Goal: Task Accomplishment & Management: Manage account settings

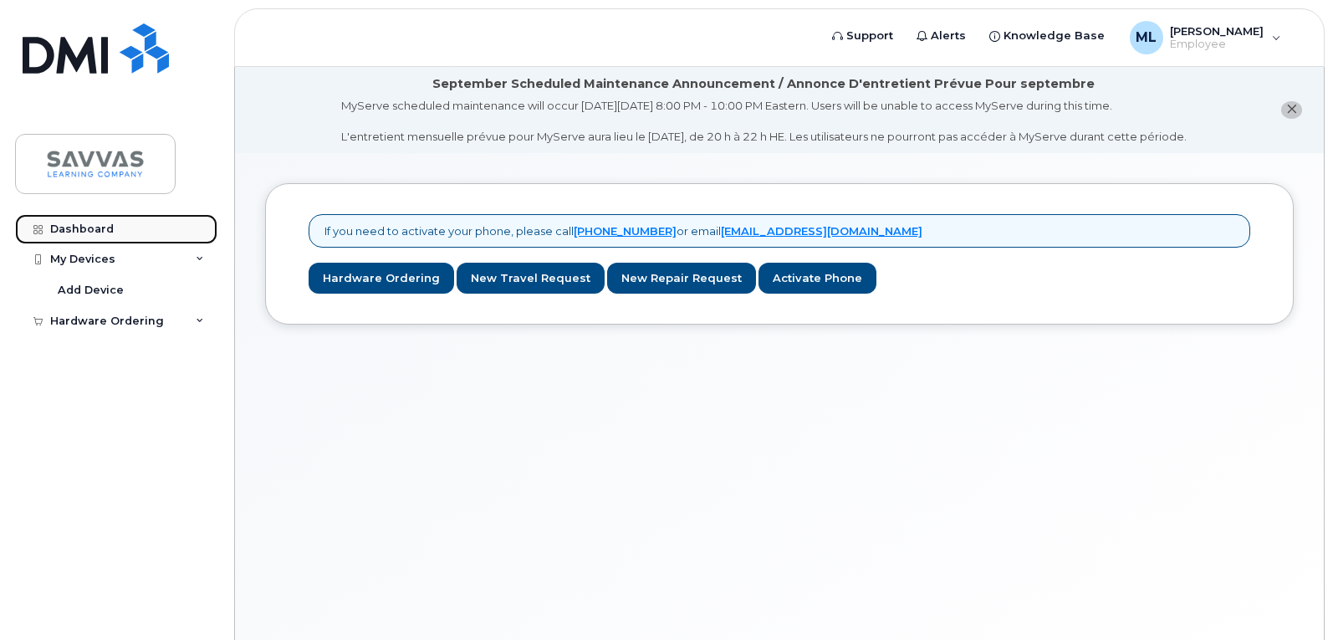
click at [110, 232] on div "Dashboard" at bounding box center [82, 228] width 64 height 13
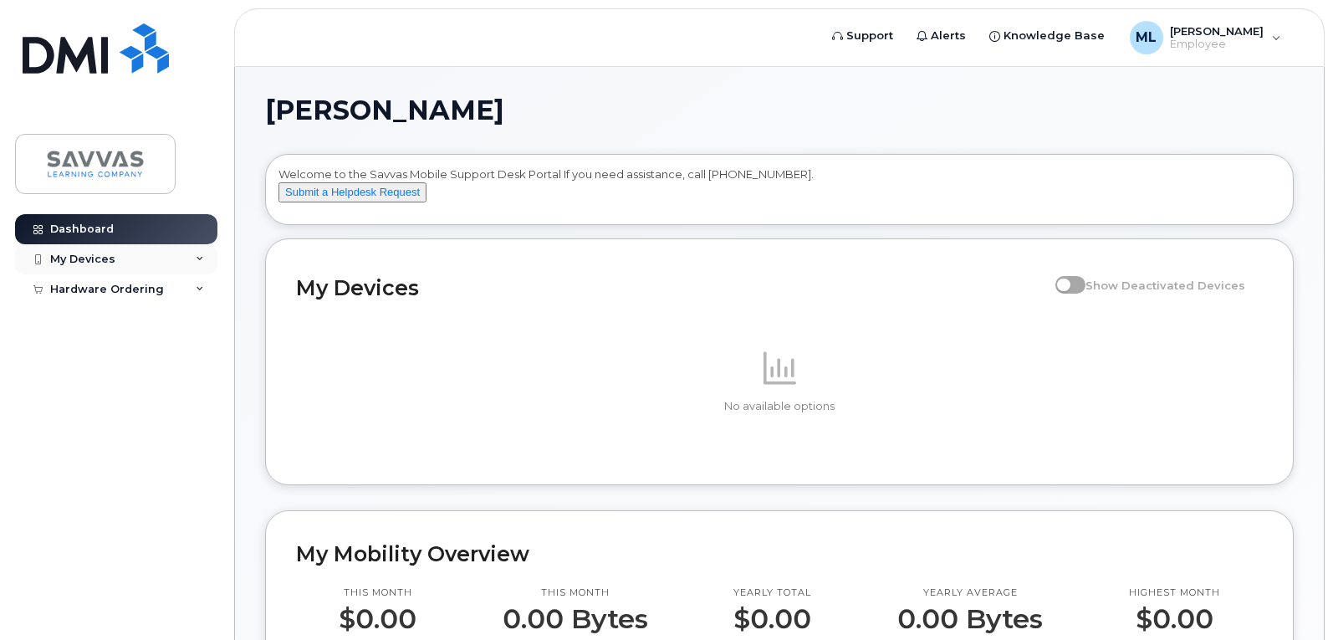
click at [107, 254] on div "My Devices" at bounding box center [82, 259] width 65 height 13
click at [100, 287] on div "Add Device" at bounding box center [91, 290] width 66 height 15
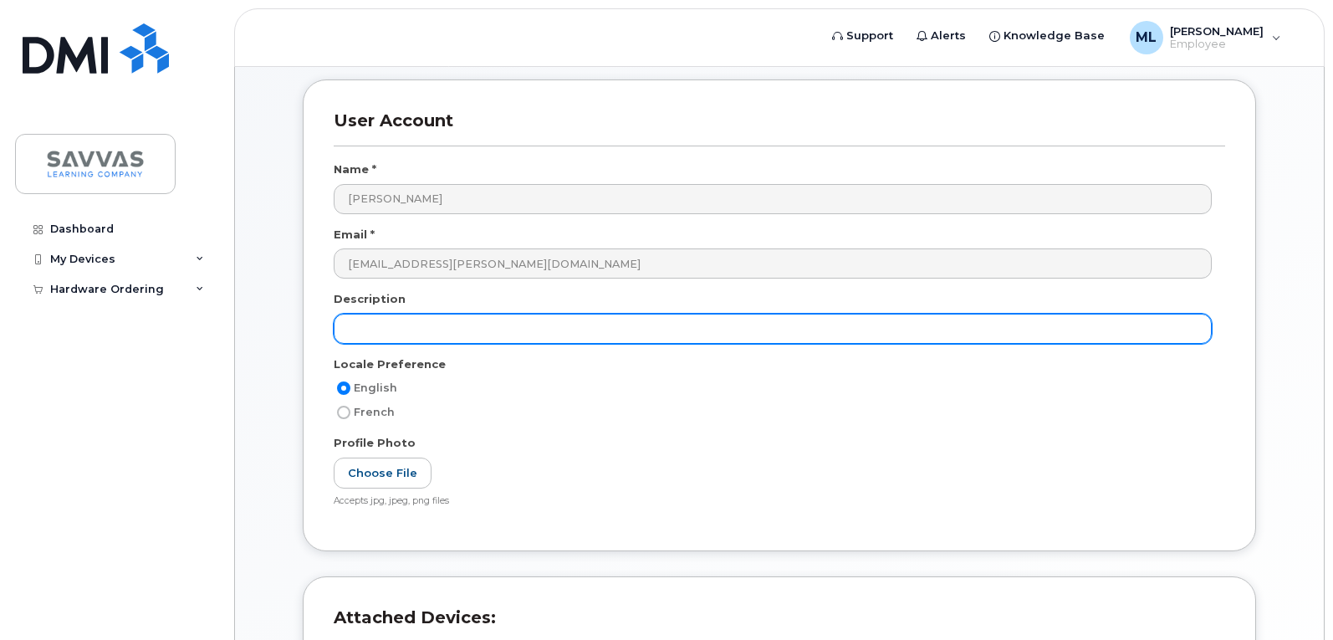
scroll to position [167, 0]
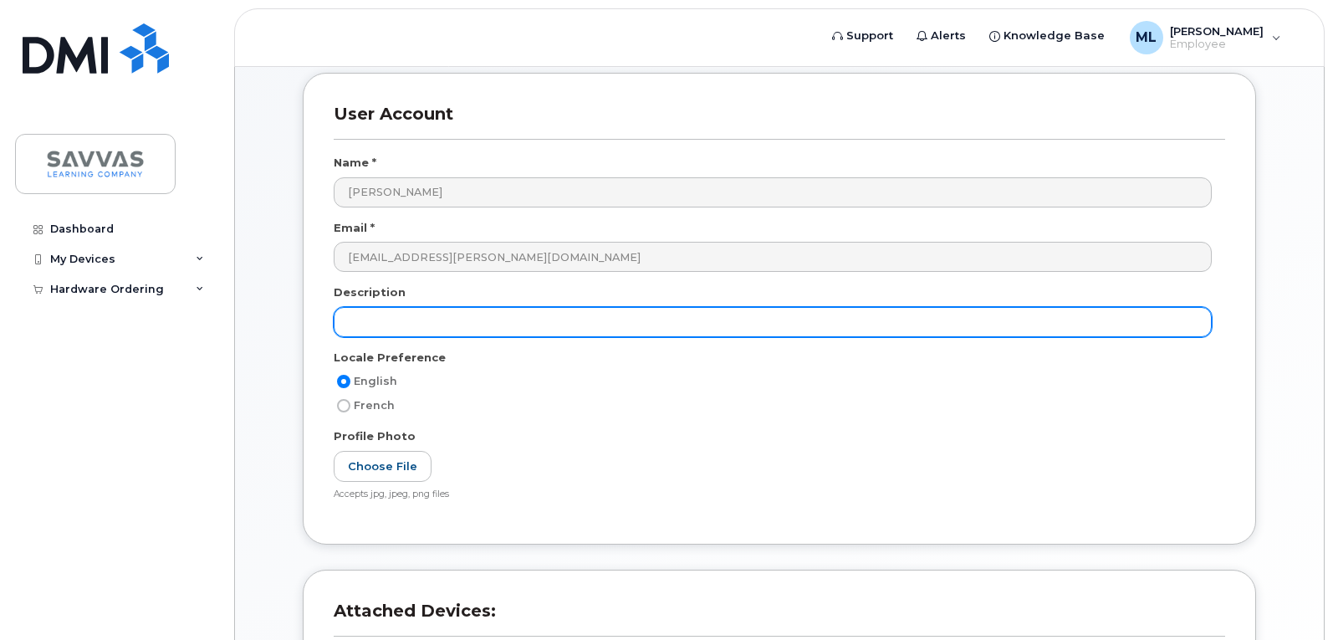
click at [512, 324] on input "text" at bounding box center [773, 322] width 878 height 30
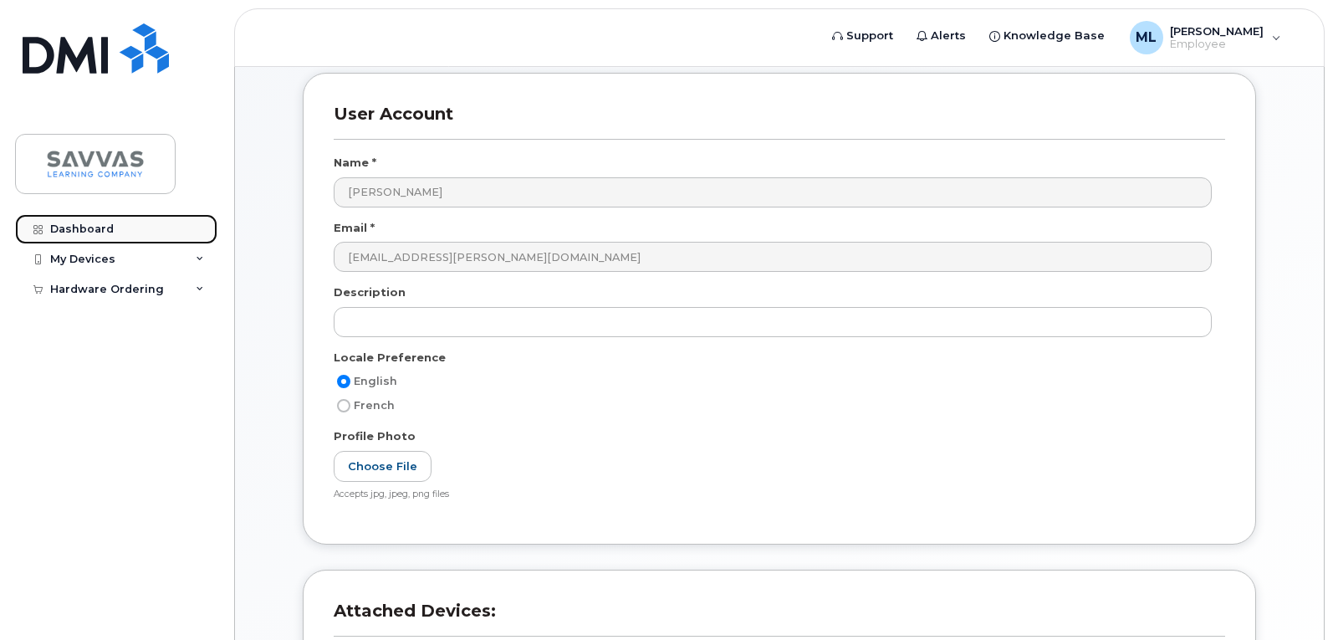
click at [115, 232] on link "Dashboard" at bounding box center [116, 229] width 202 height 30
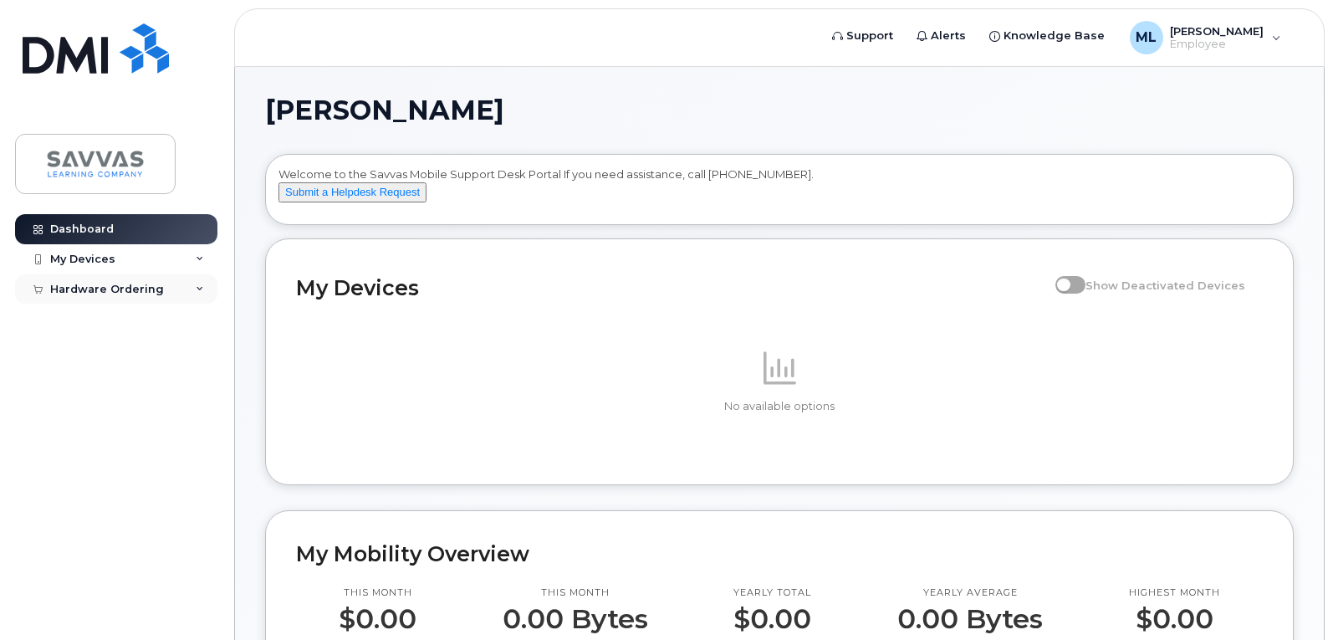
click at [148, 289] on div "Hardware Ordering" at bounding box center [107, 289] width 114 height 13
click at [94, 316] on div "My Orders" at bounding box center [88, 319] width 60 height 15
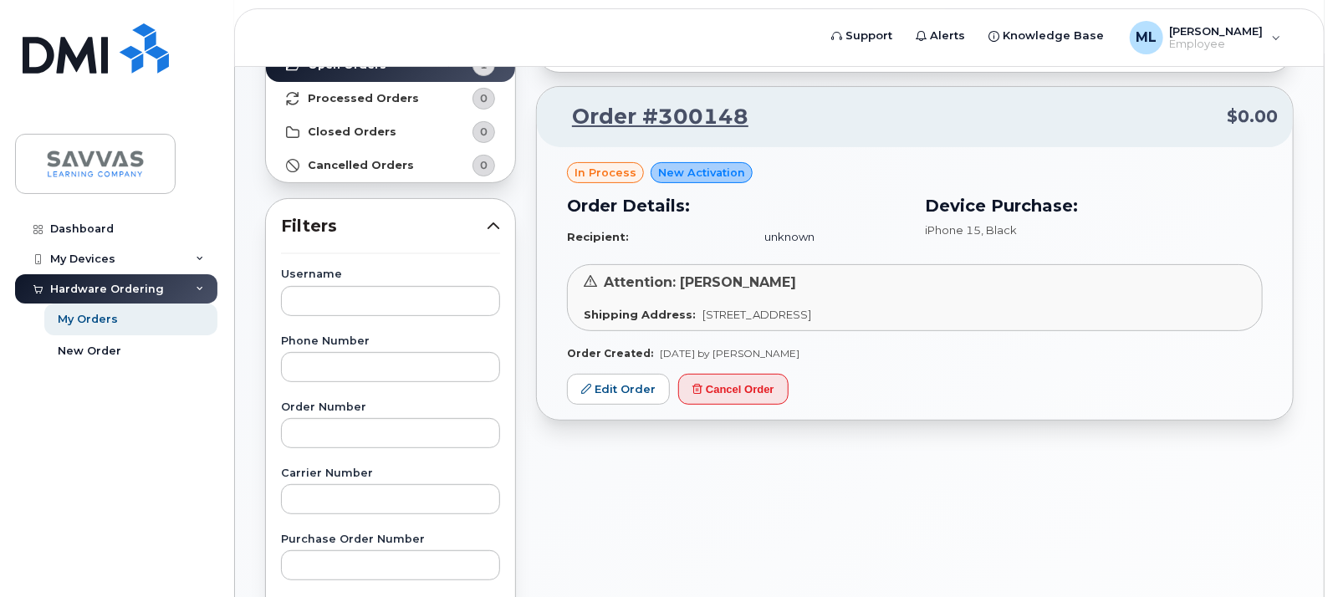
scroll to position [167, 0]
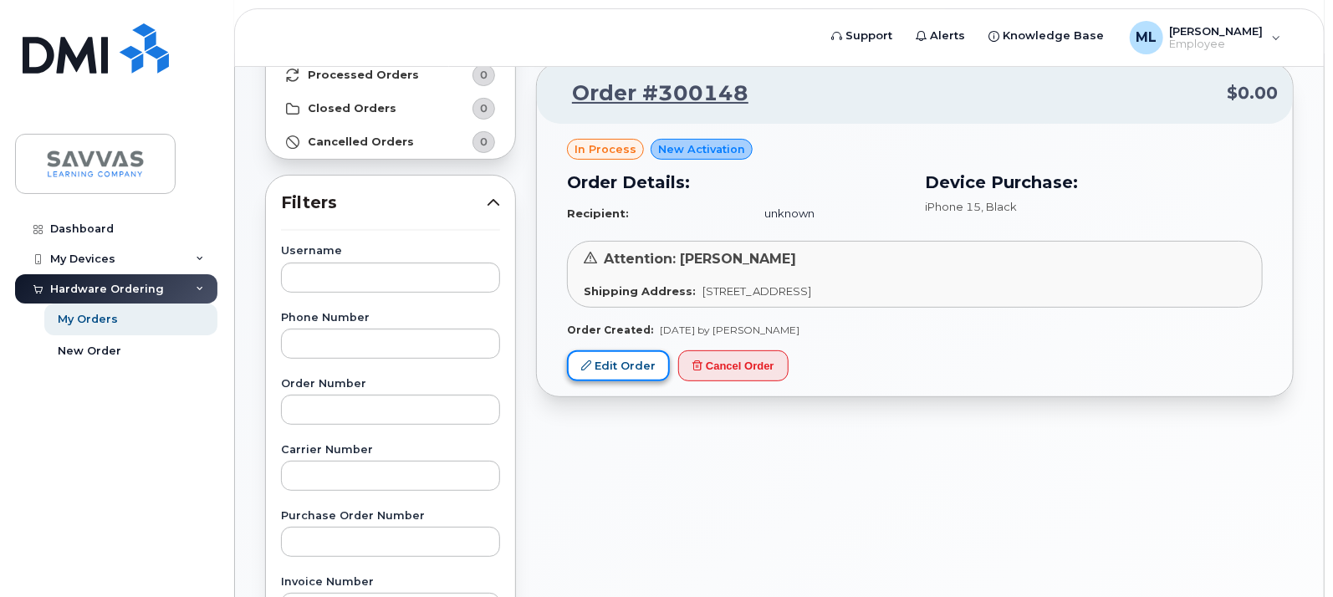
click at [632, 363] on link "Edit Order" at bounding box center [618, 365] width 103 height 31
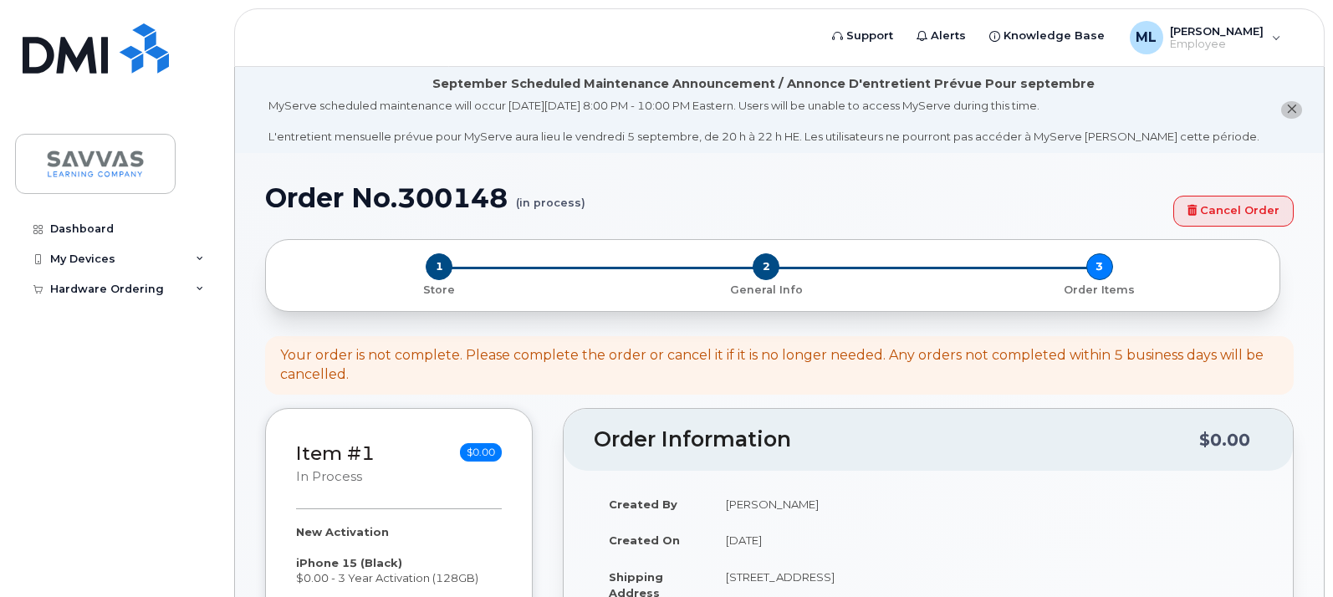
select select
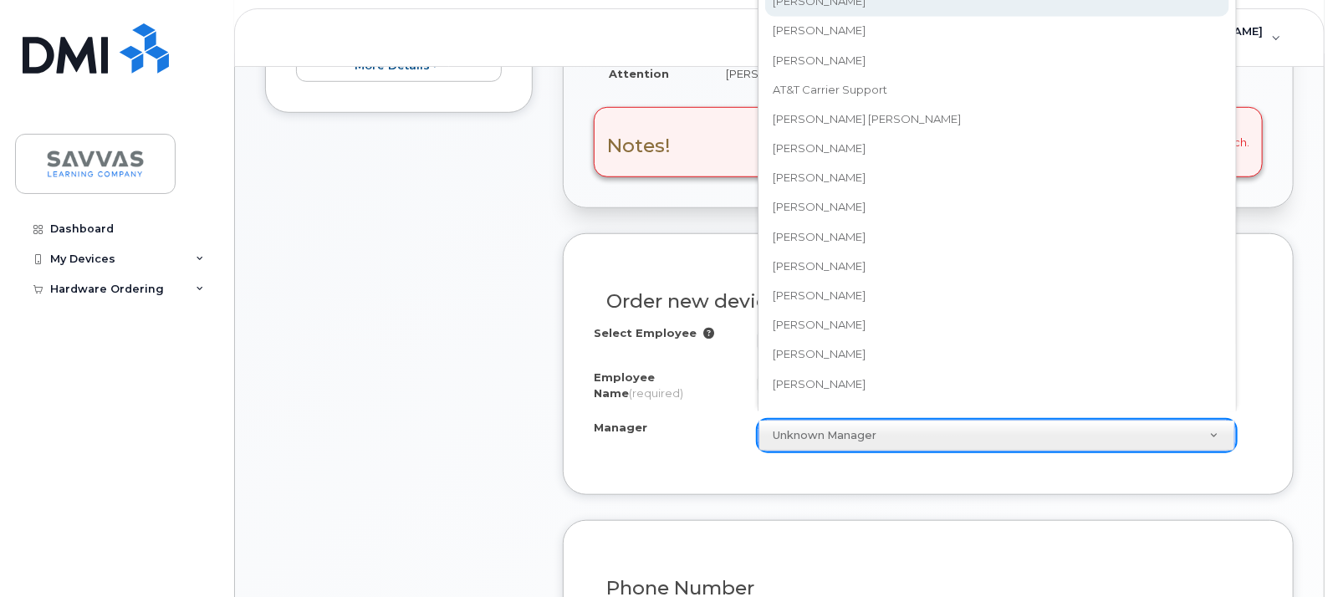
scroll to position [511, 0]
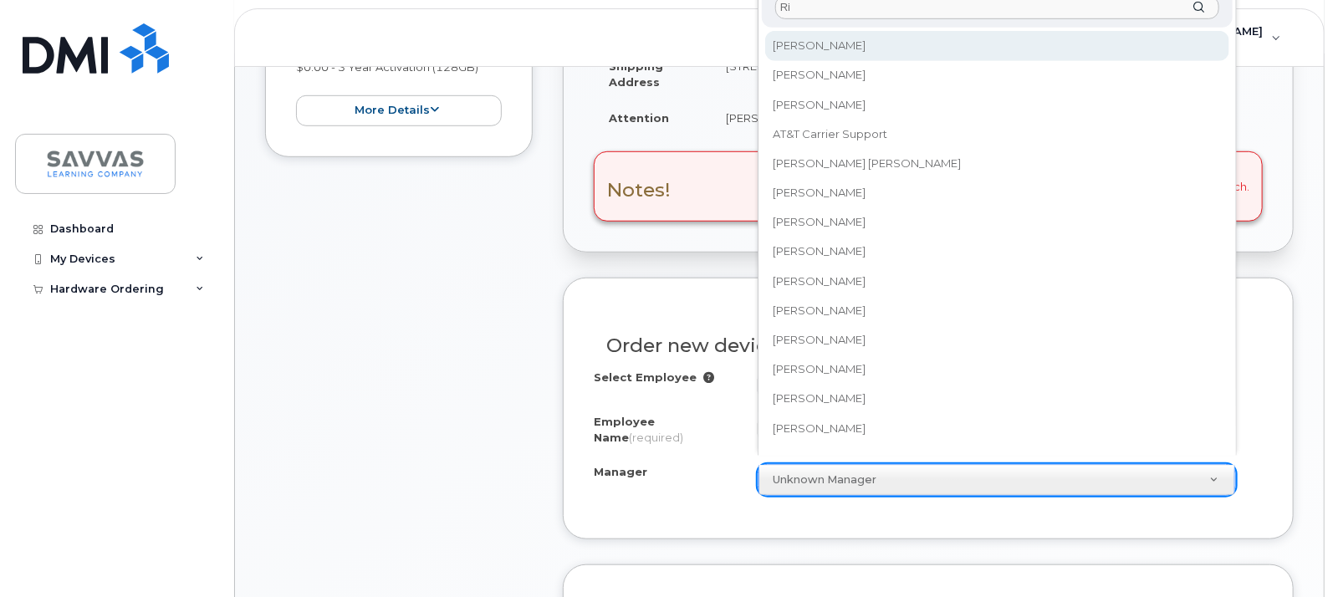
type input "R"
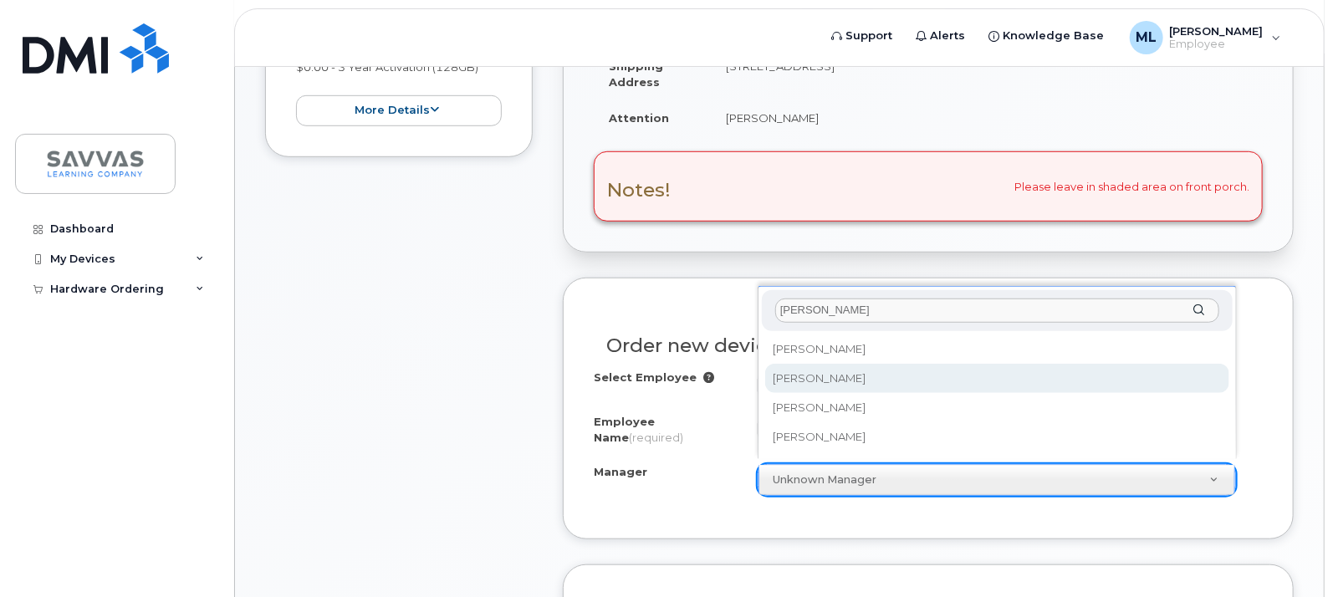
type input "Paul"
select select "2015502"
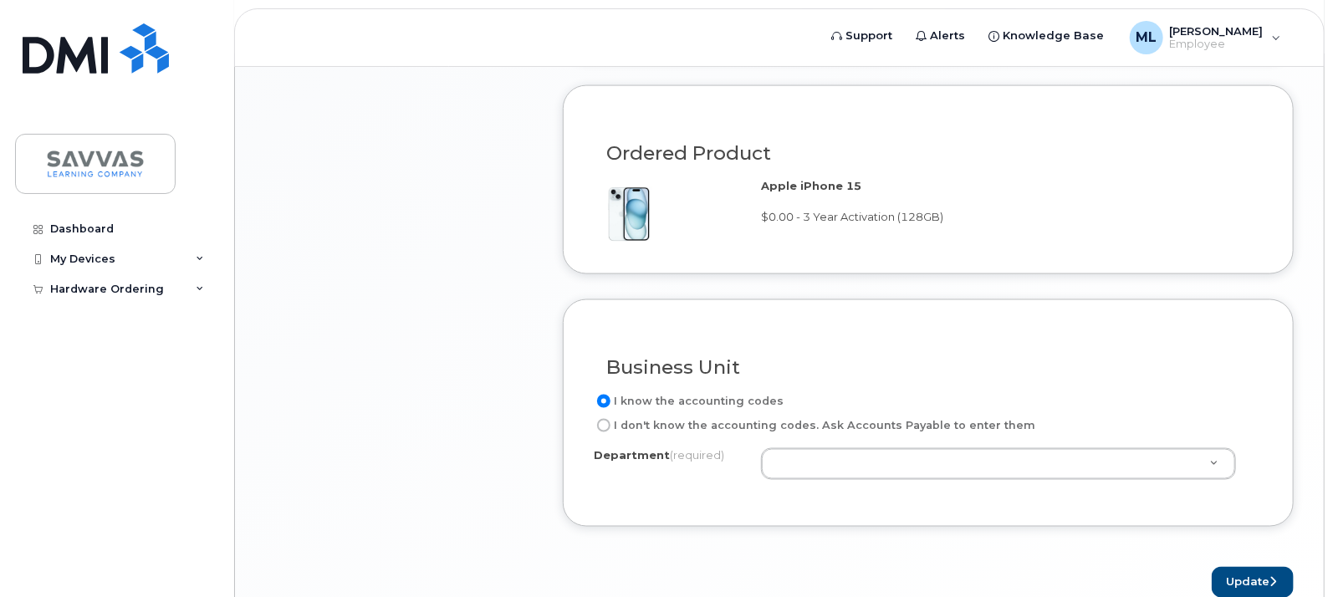
scroll to position [1303, 0]
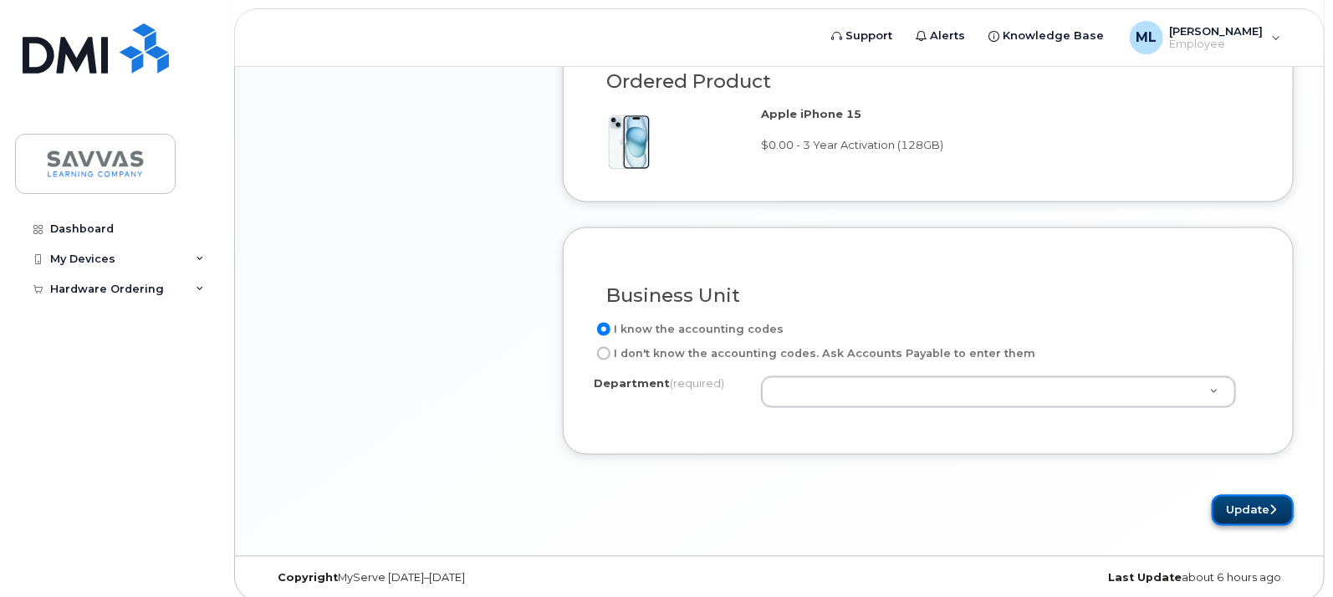
click at [1254, 495] on button "Update" at bounding box center [1253, 510] width 82 height 31
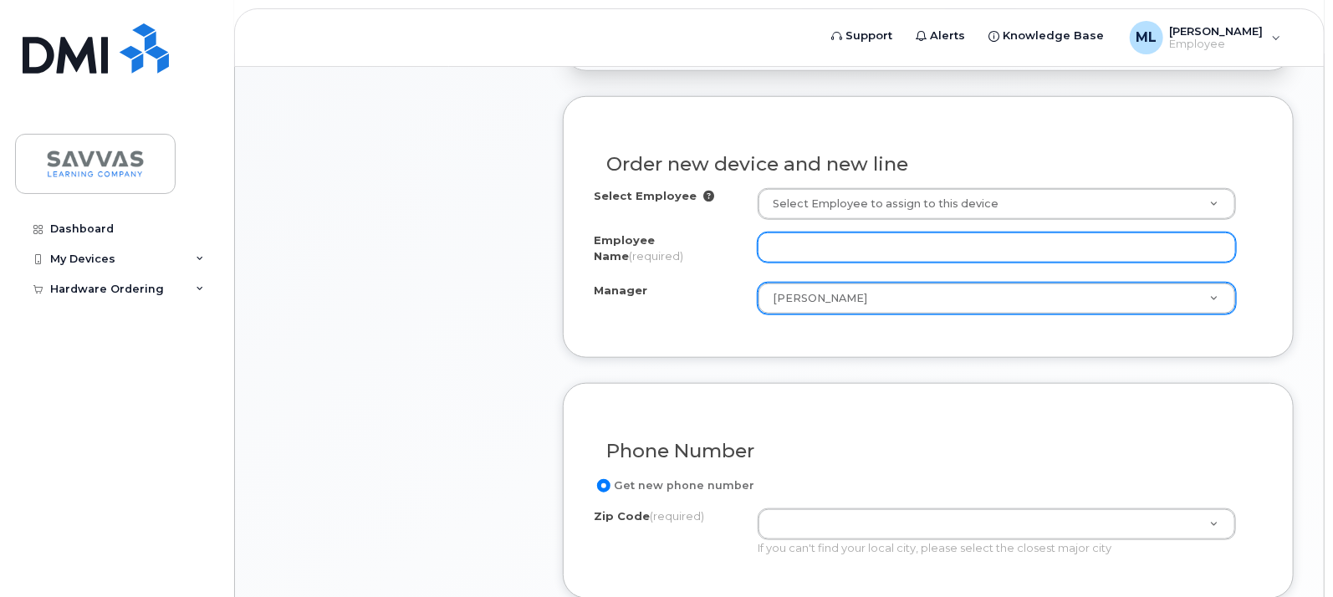
scroll to position [589, 0]
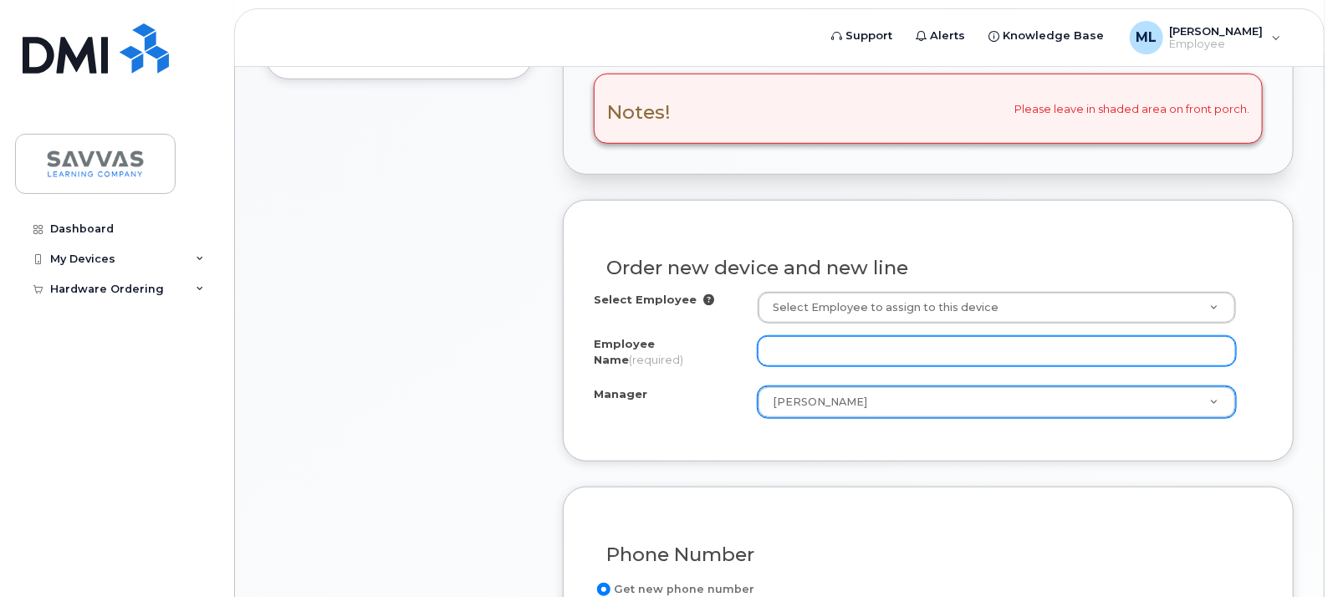
click at [825, 349] on input "Employee Name (required)" at bounding box center [997, 351] width 478 height 30
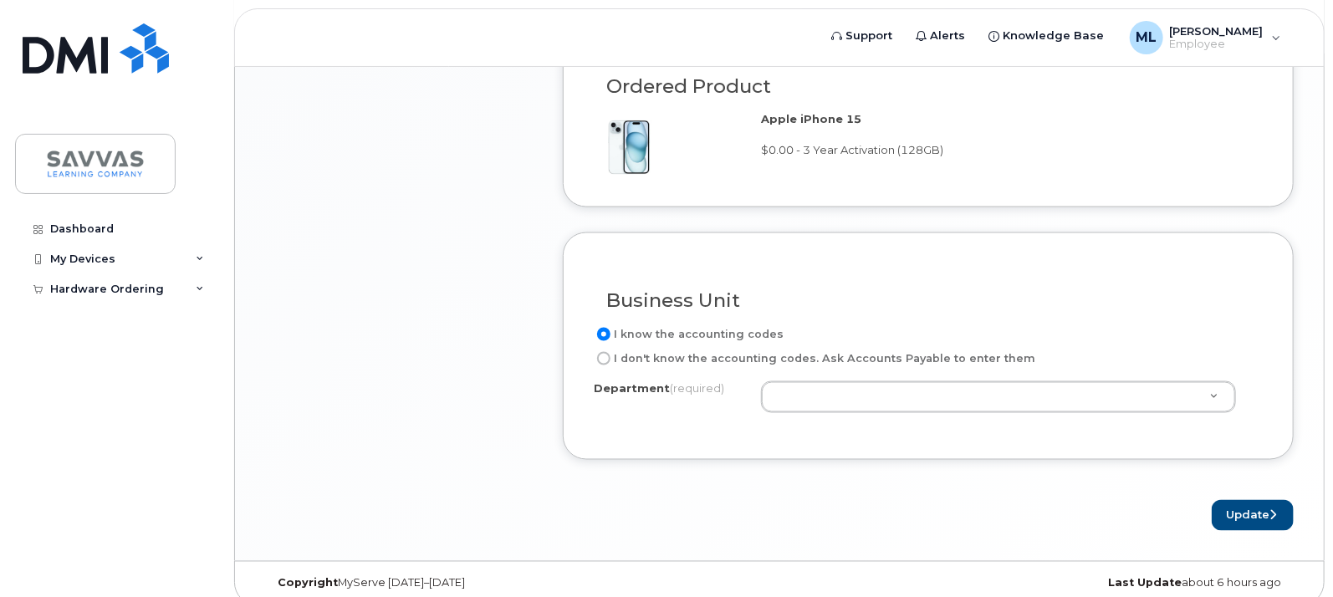
scroll to position [1303, 0]
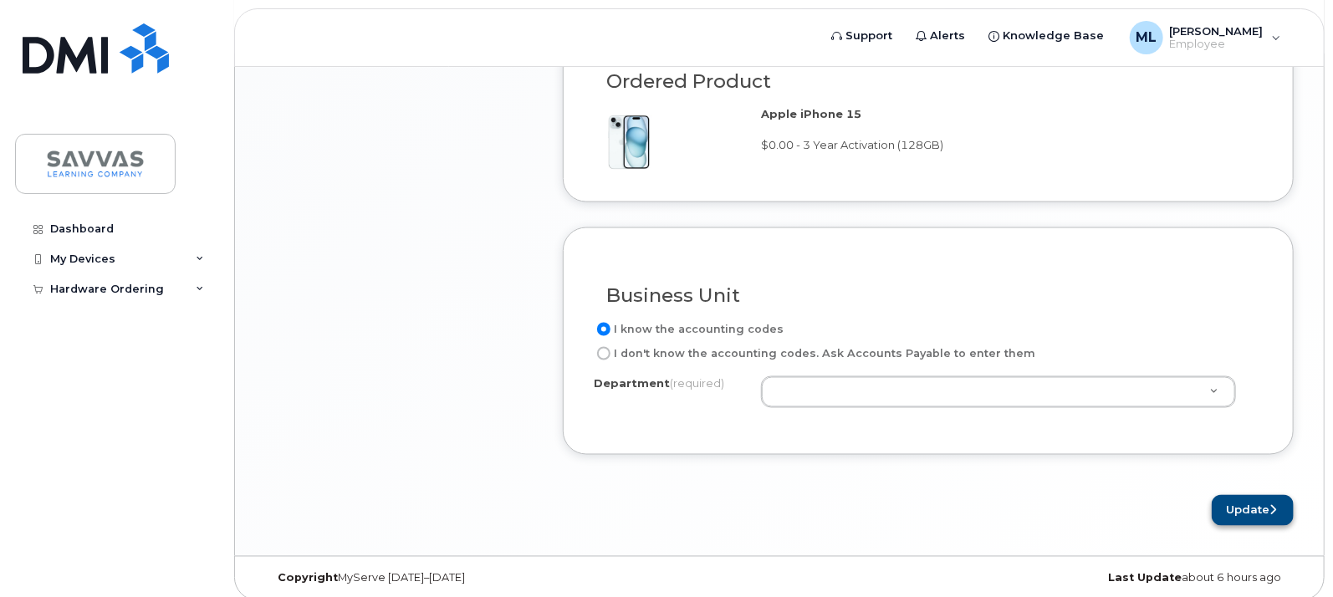
type input "[PERSON_NAME]"
click at [1250, 499] on button "Update" at bounding box center [1253, 510] width 82 height 31
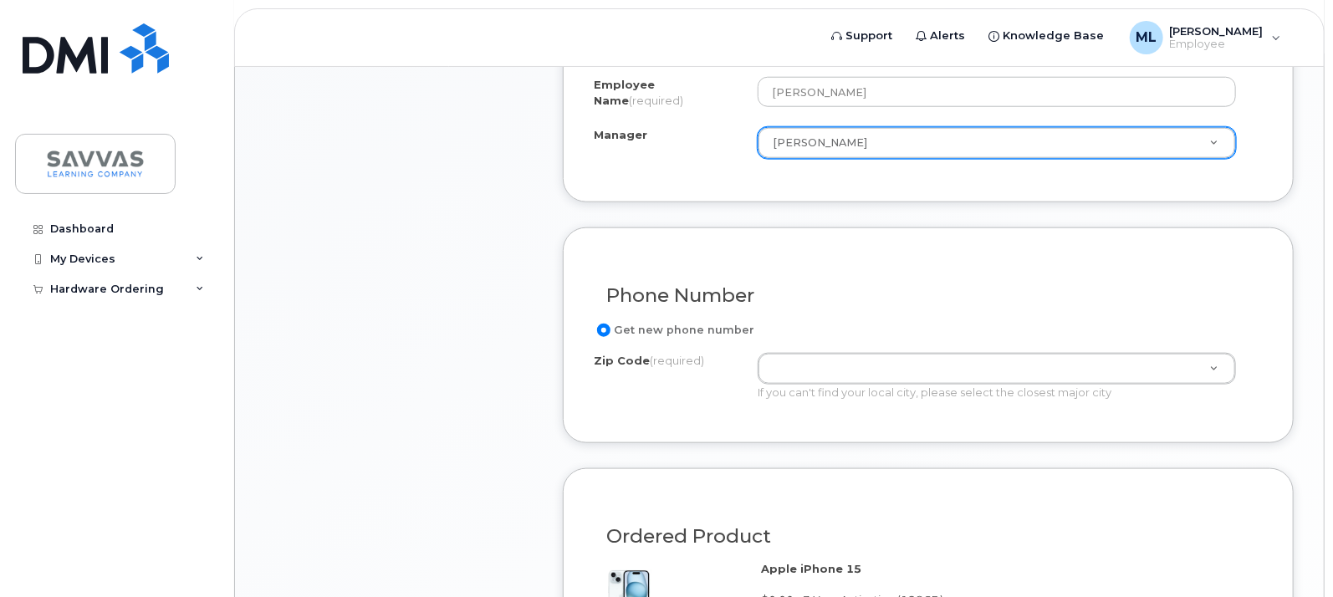
scroll to position [766, 0]
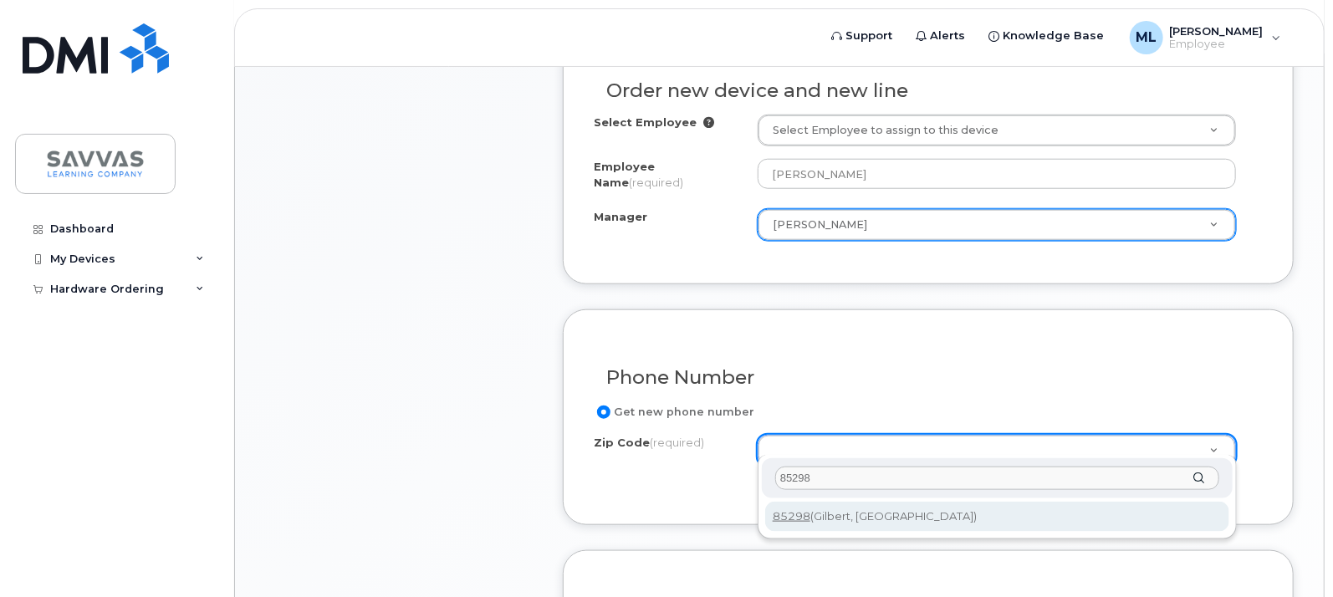
click at [850, 484] on input "85298" at bounding box center [997, 479] width 444 height 24
click at [790, 484] on input "85298" at bounding box center [997, 479] width 444 height 24
type input "85298"
type input "85298 (Gilbert, AZ)"
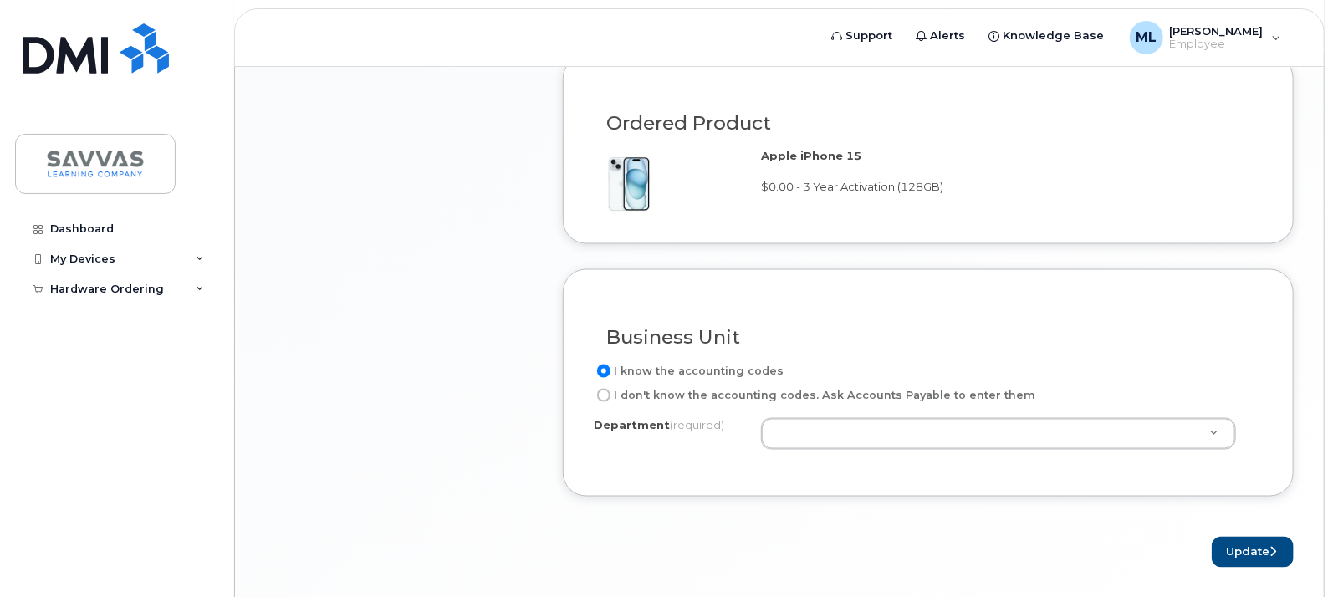
scroll to position [1303, 0]
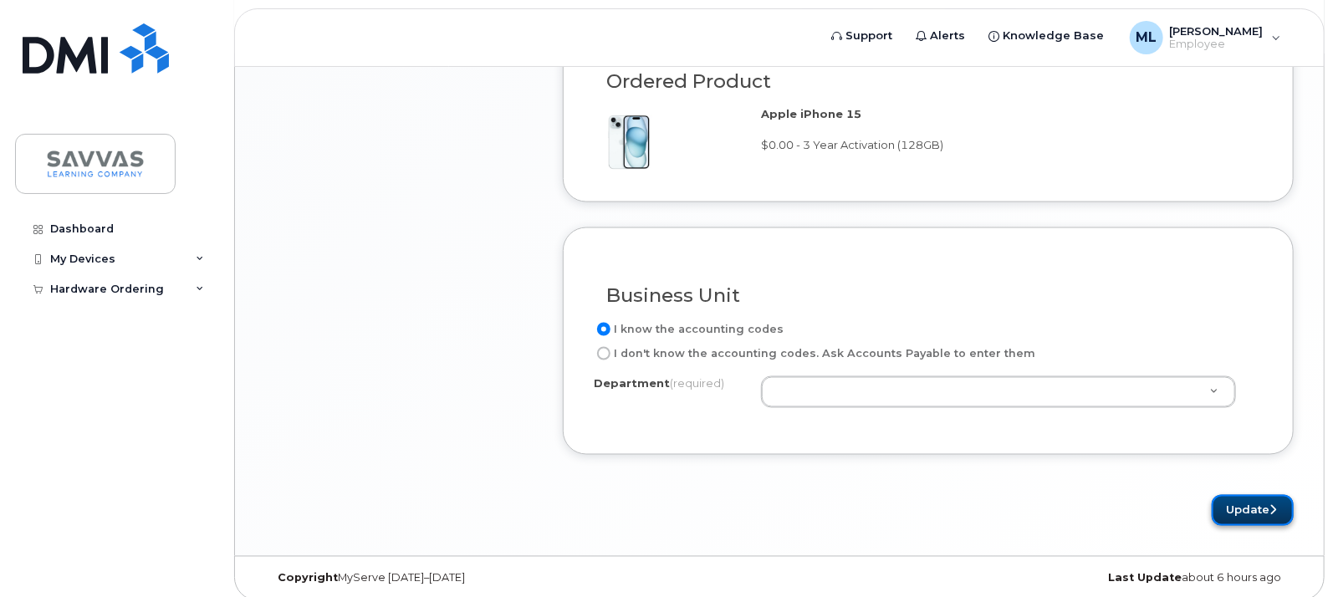
click at [1260, 497] on button "Update" at bounding box center [1253, 510] width 82 height 31
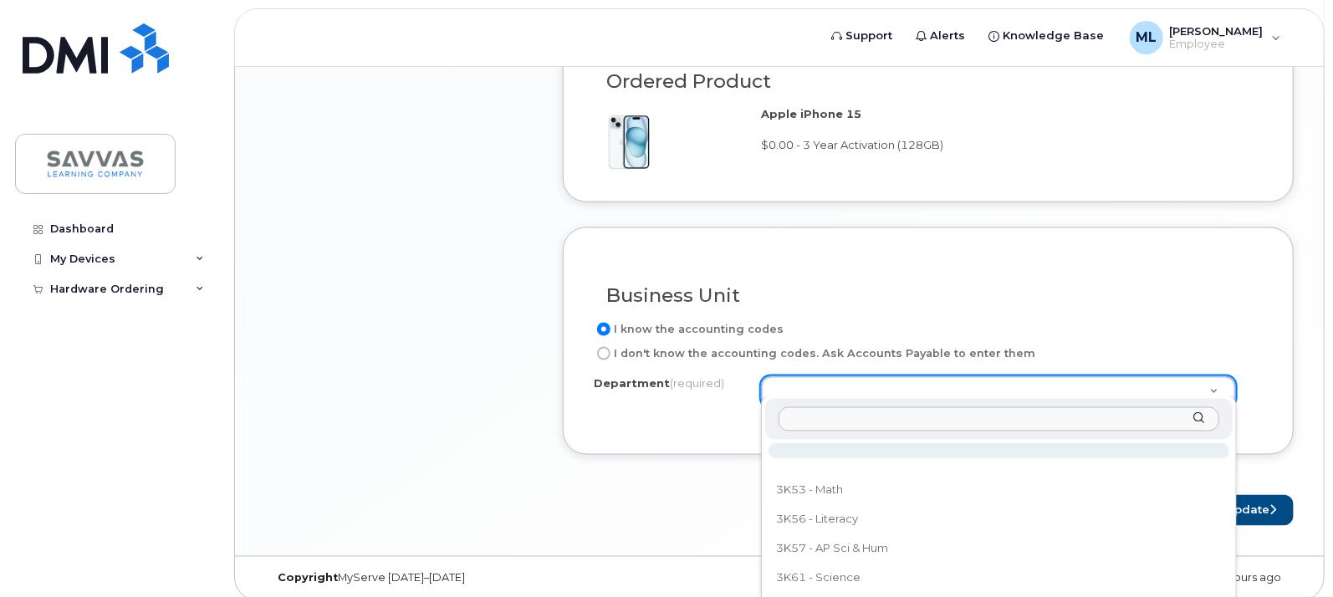
paste input "wk98zy58"
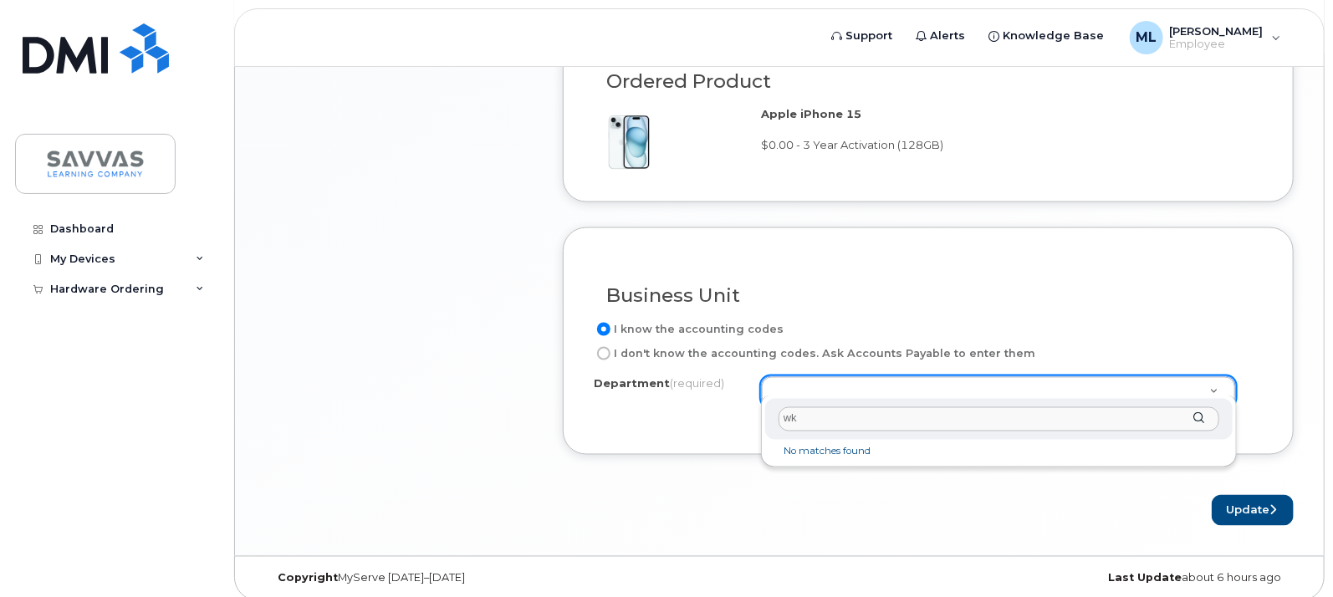
type input "w"
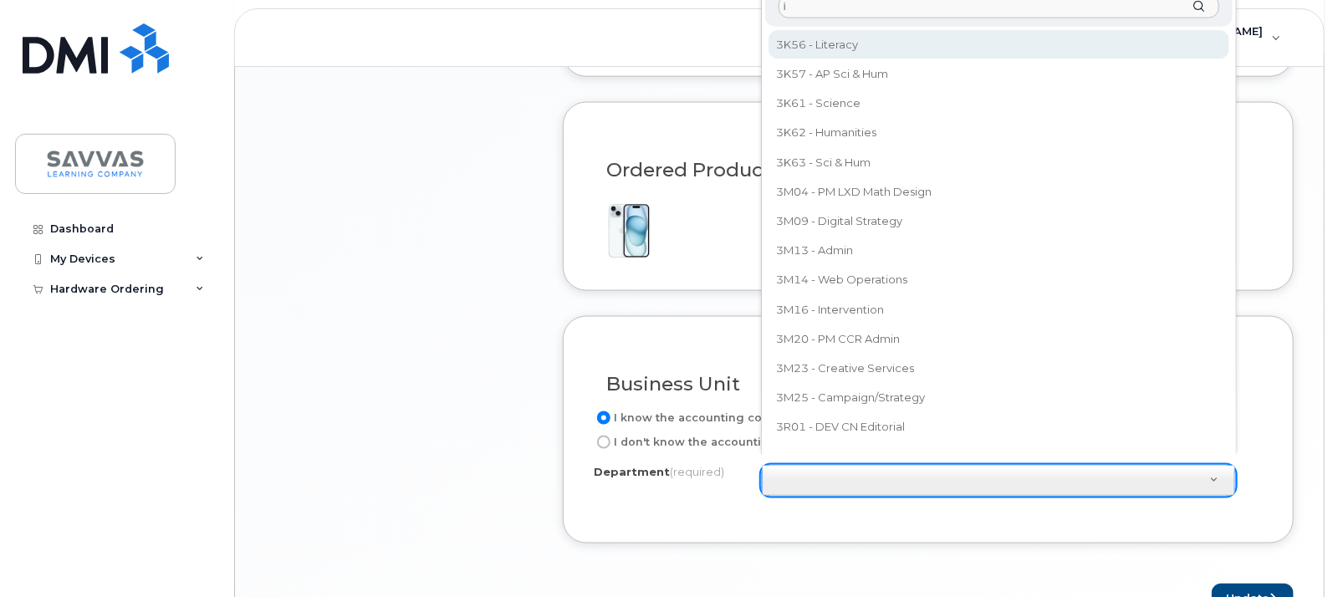
scroll to position [1213, 0]
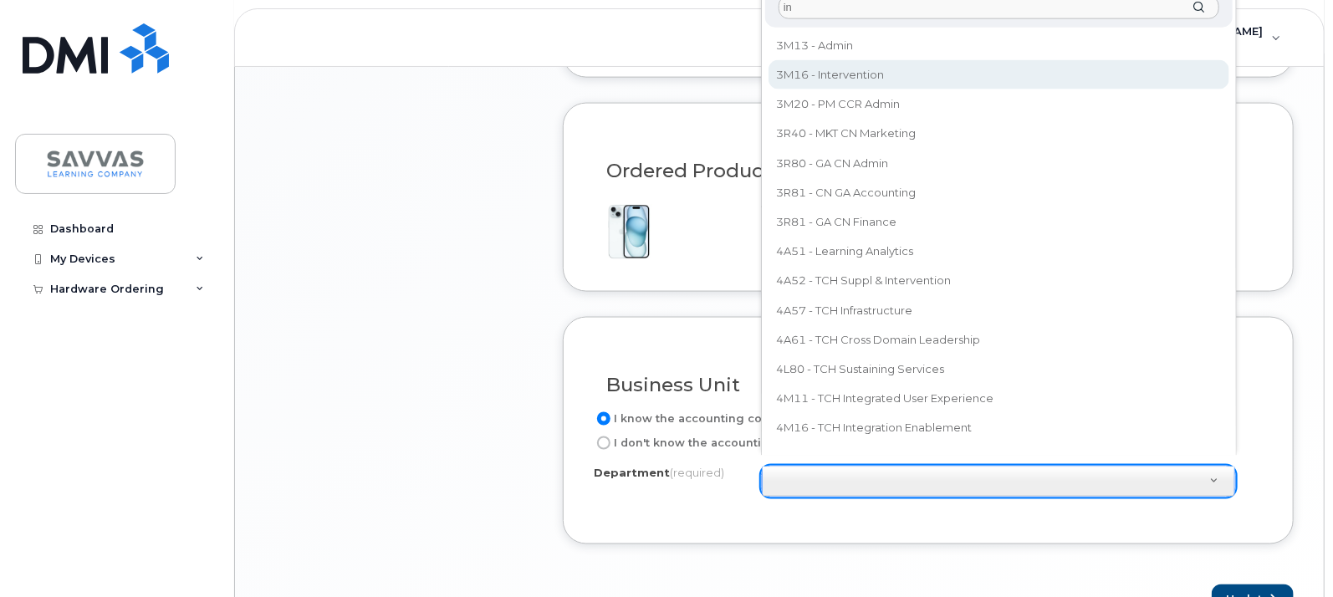
type input "in"
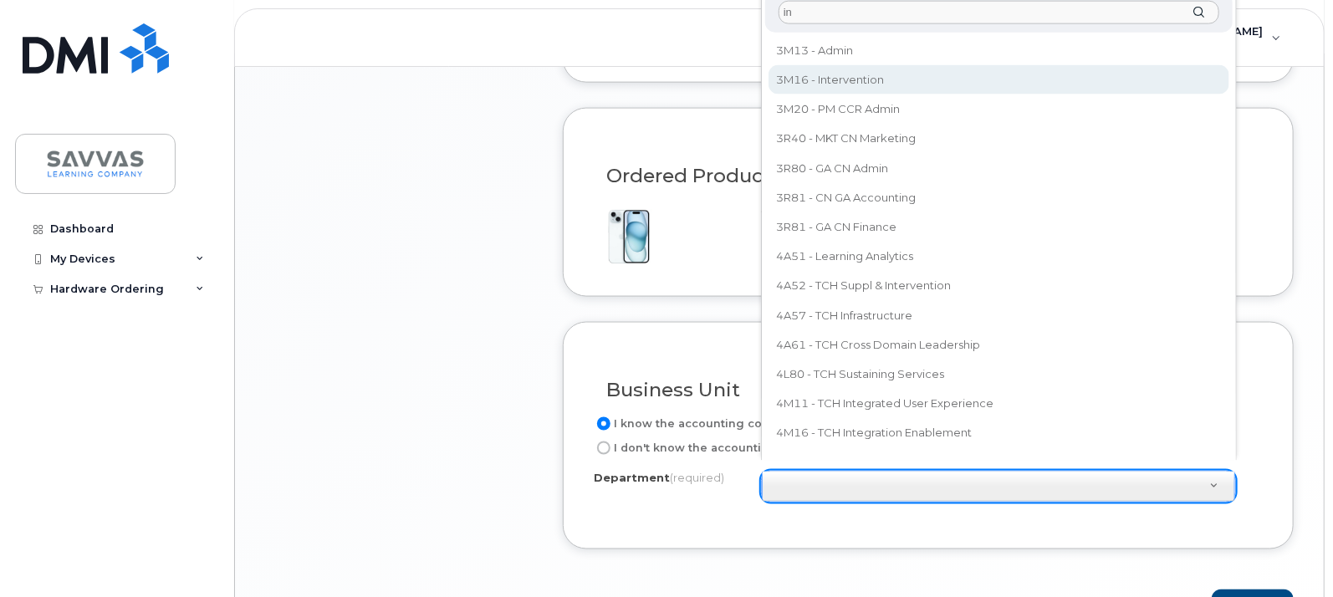
select select "3M16 - Intervention"
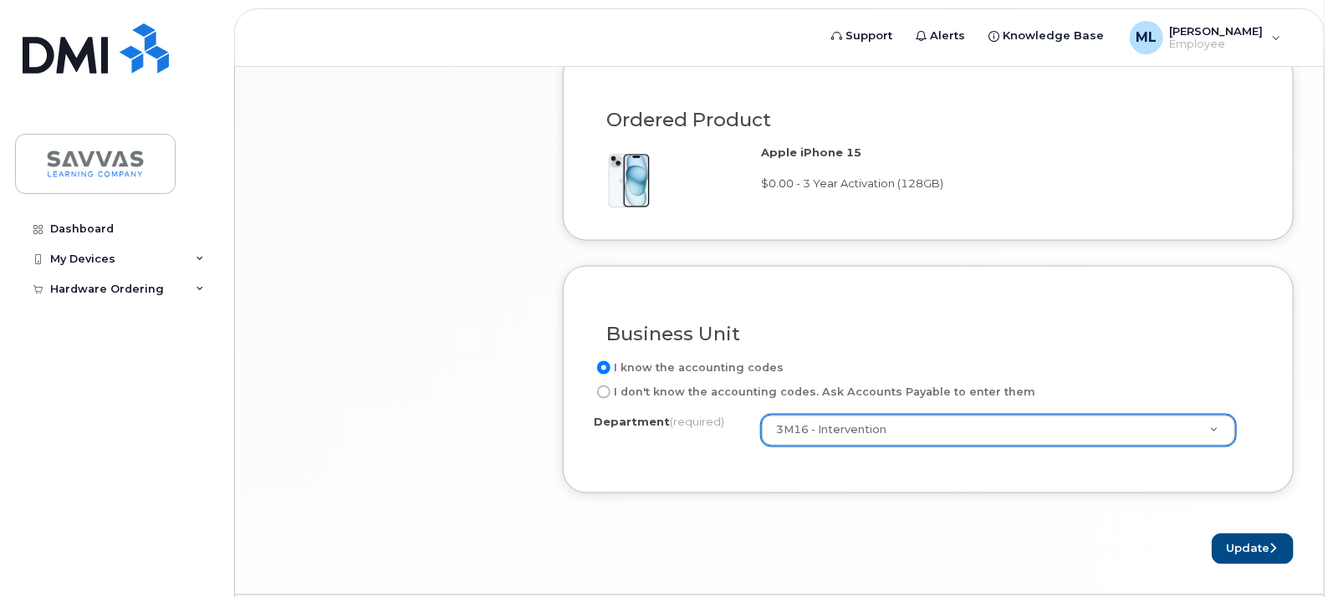
scroll to position [1303, 0]
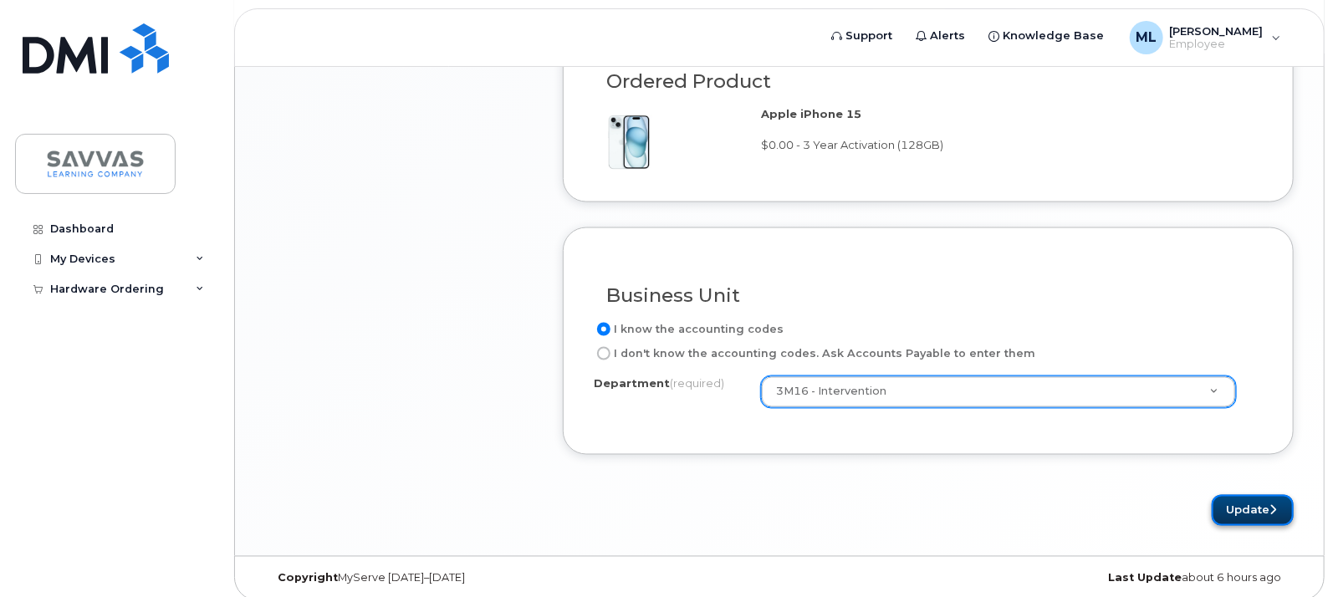
click at [1253, 495] on button "Update" at bounding box center [1253, 510] width 82 height 31
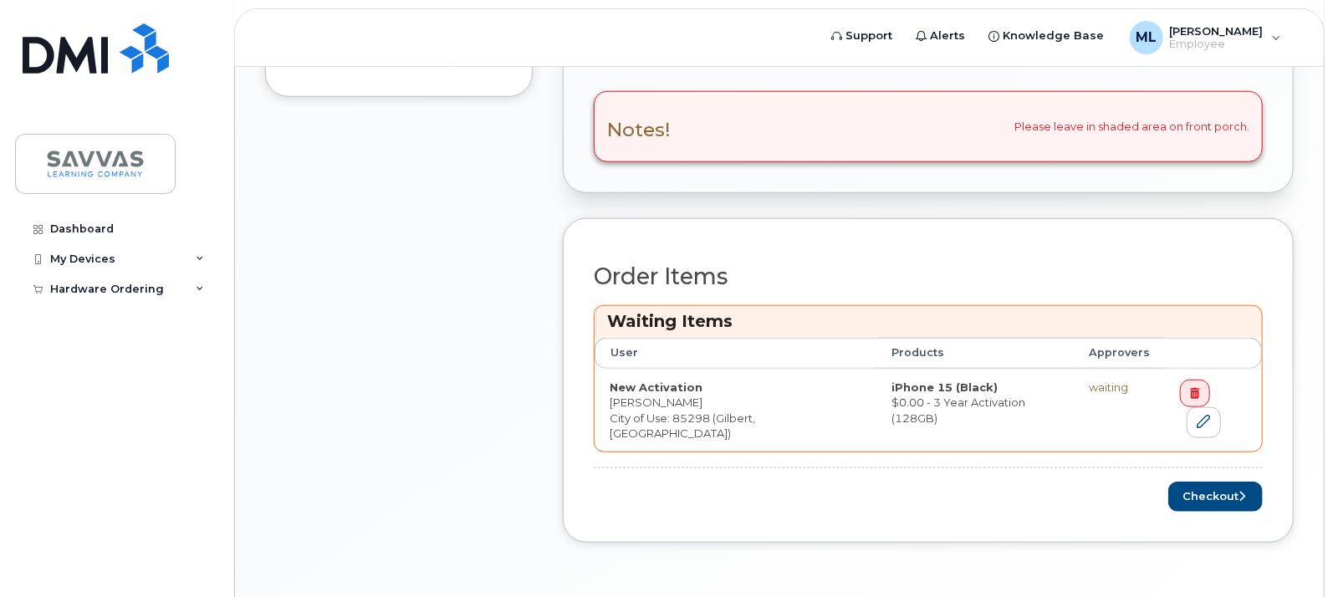
scroll to position [677, 0]
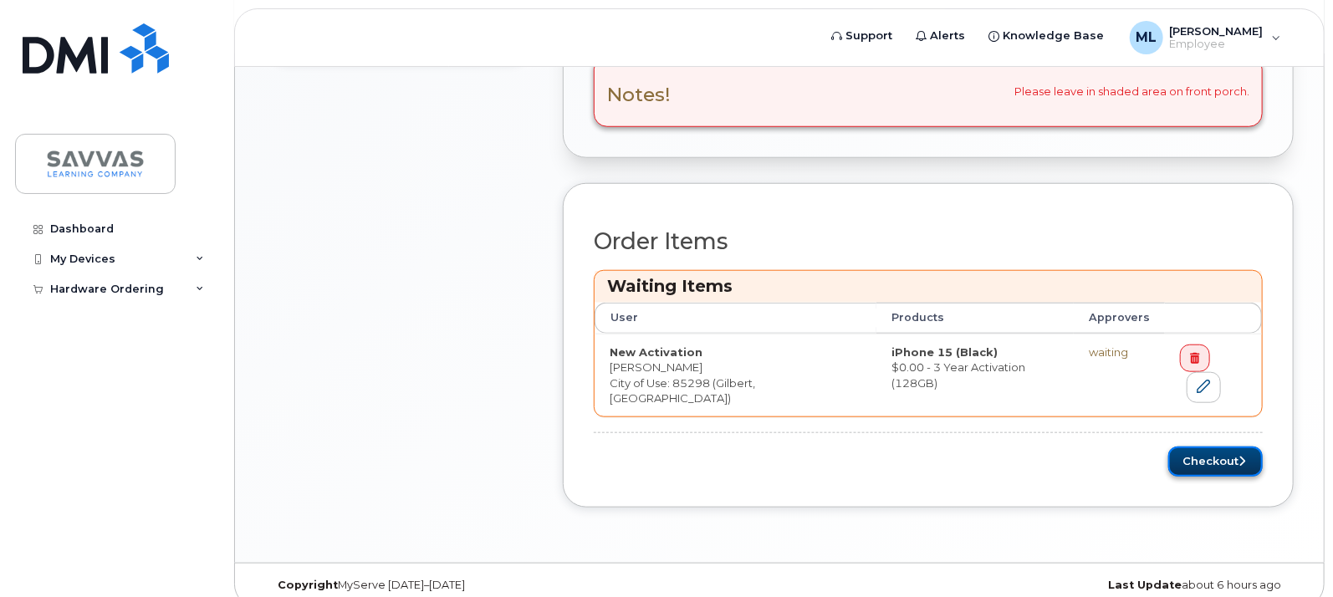
click at [1224, 447] on button "Checkout" at bounding box center [1215, 462] width 94 height 31
